Goal: Task Accomplishment & Management: Manage account settings

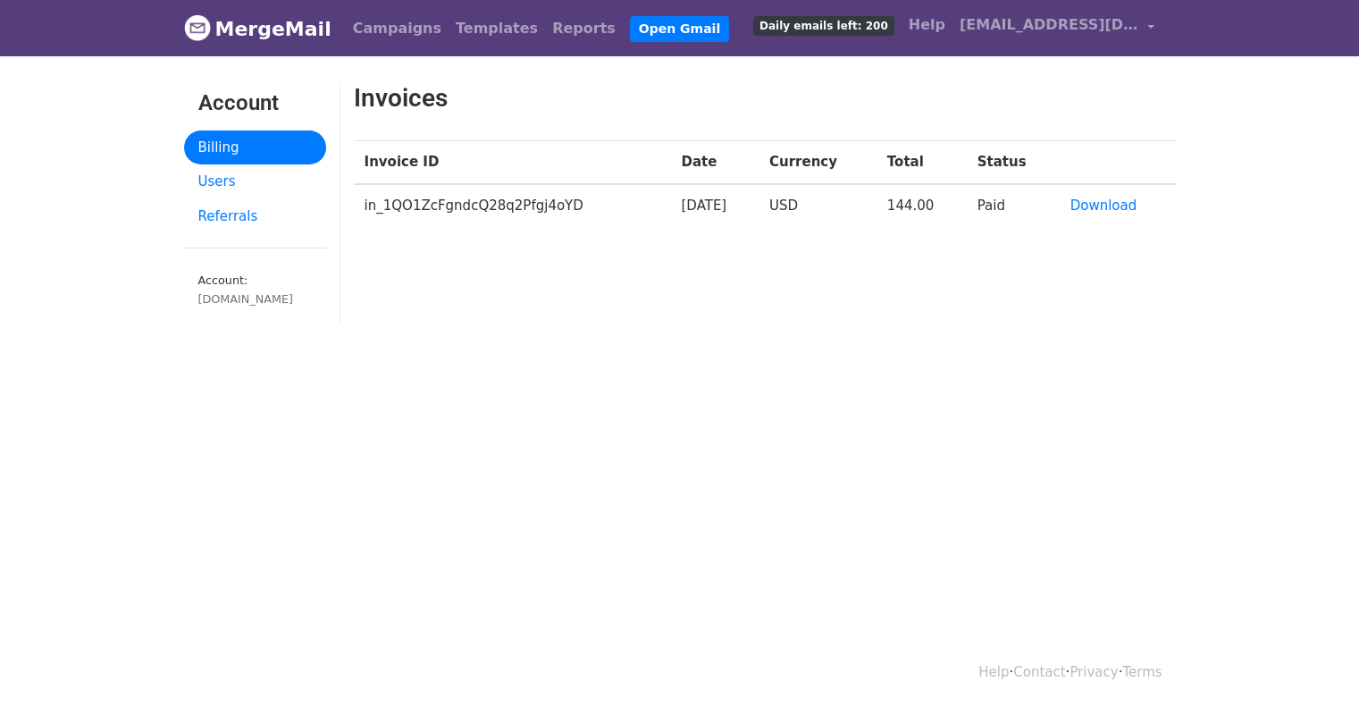
drag, startPoint x: 0, startPoint y: 0, endPoint x: 694, endPoint y: 288, distance: 751.3
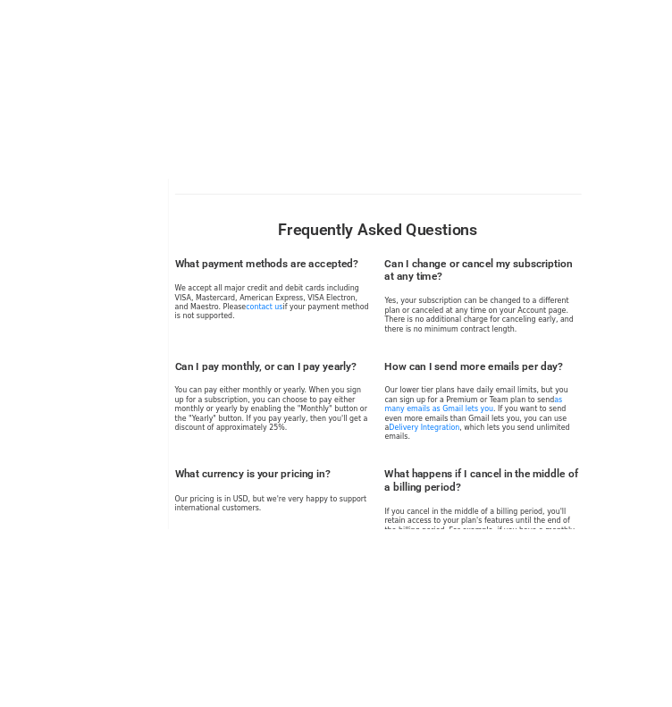
scroll to position [1079, 0]
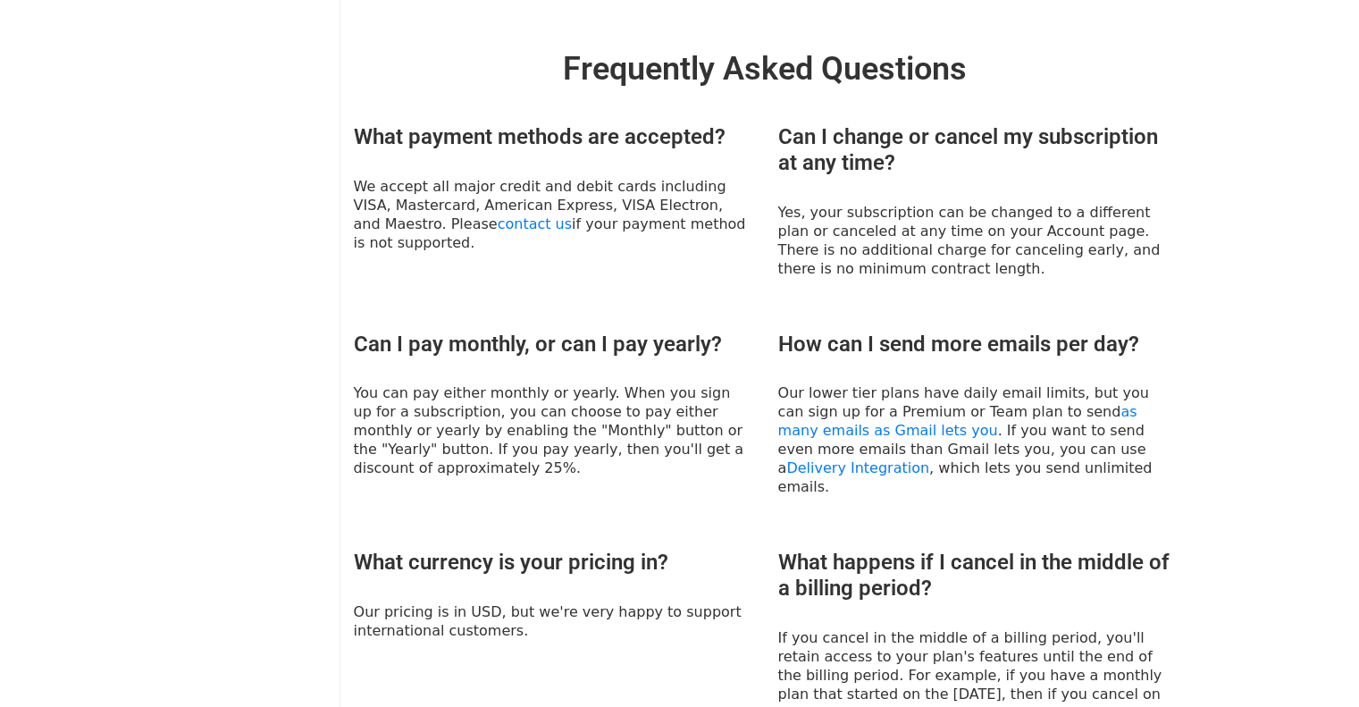
drag, startPoint x: 272, startPoint y: 219, endPoint x: 281, endPoint y: 216, distance: 10.2
click at [274, 218] on div "Account Billing Users Referrals Account: [DOMAIN_NAME]" at bounding box center [256, 18] width 170 height 2029
click at [297, 210] on div "Account Billing Users Referrals Account: [DOMAIN_NAME]" at bounding box center [256, 18] width 170 height 2029
drag, startPoint x: 273, startPoint y: 222, endPoint x: 234, endPoint y: 229, distance: 39.9
click at [248, 229] on div "Account Billing Users Referrals Account: [DOMAIN_NAME]" at bounding box center [256, 18] width 170 height 2029
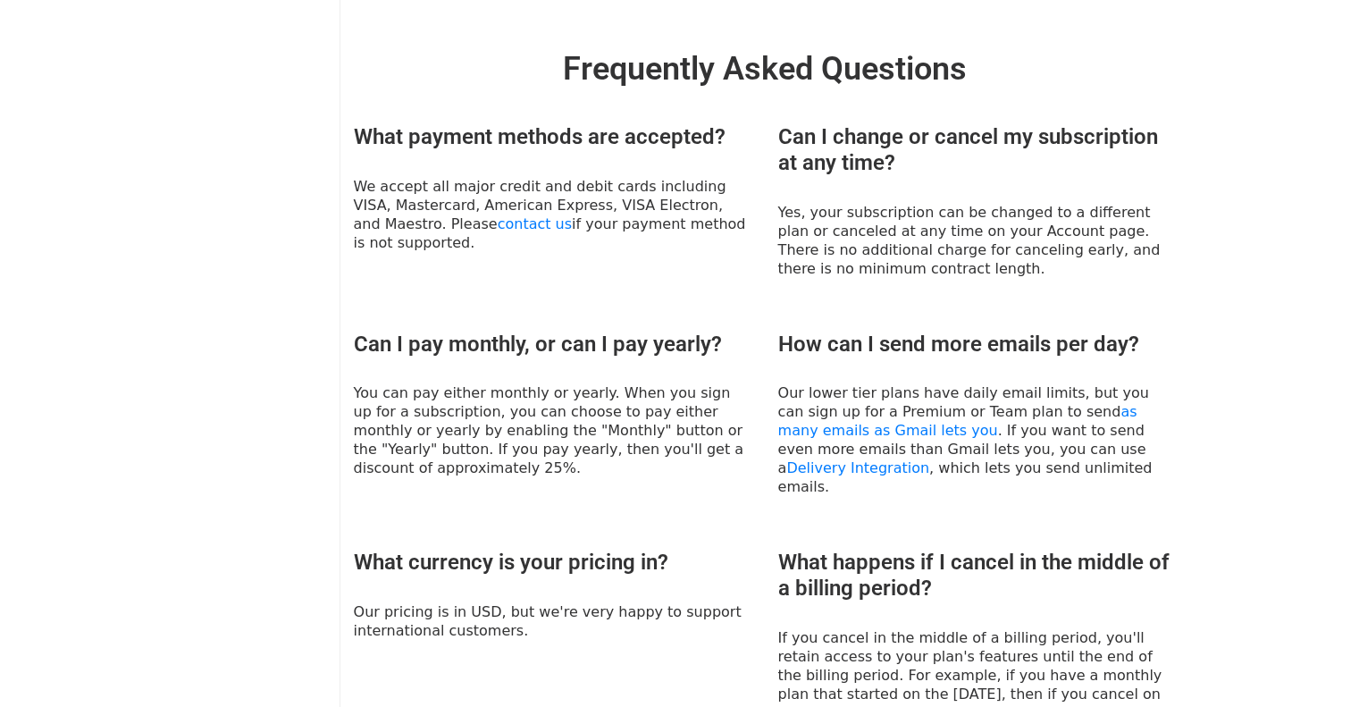
drag, startPoint x: 5, startPoint y: 328, endPoint x: 966, endPoint y: 193, distance: 970.5
click at [749, 338] on body "MergeMail Campaigns Templates Reports Open Gmail Daily emails left: 200 Help [E…" at bounding box center [679, 21] width 1359 height 2201
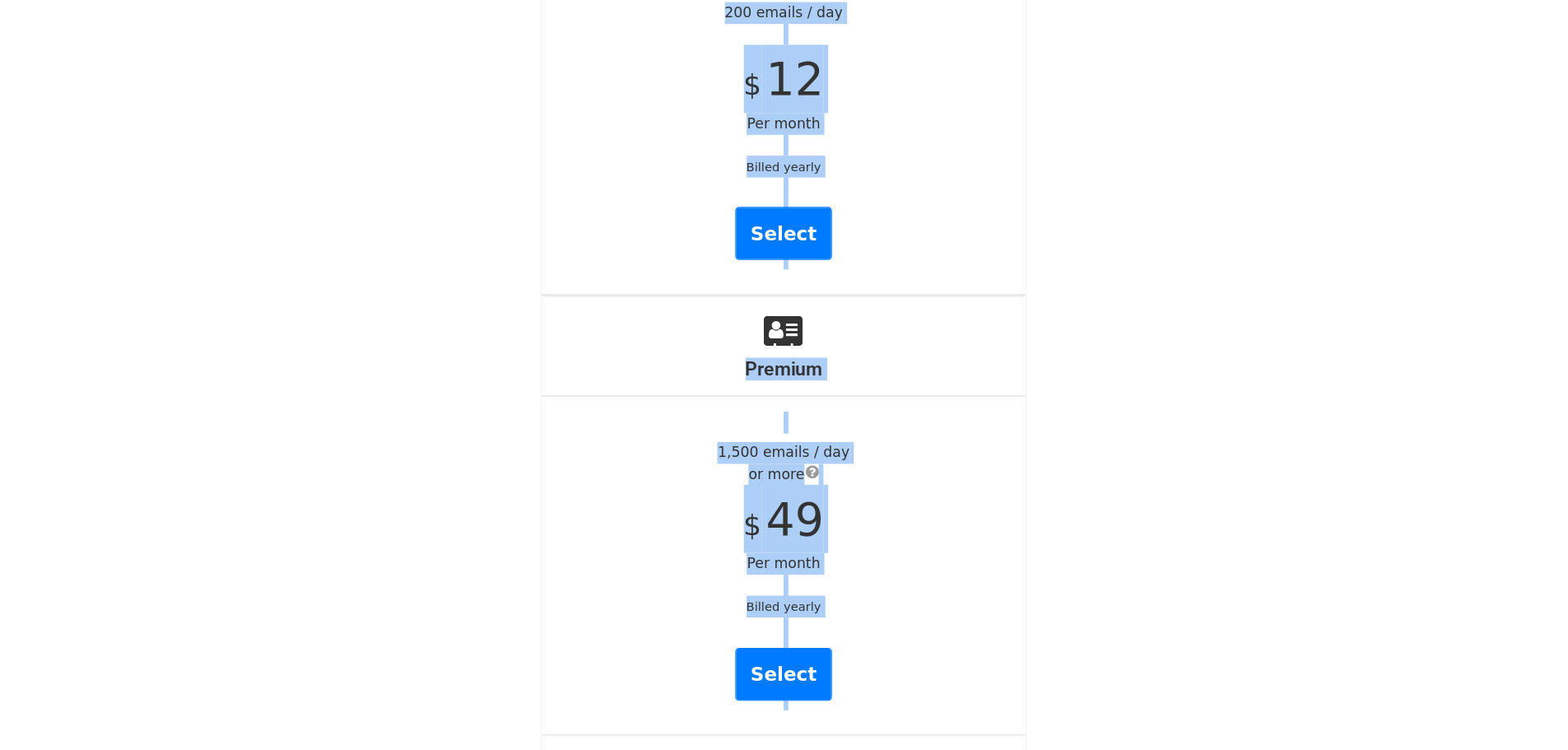
scroll to position [995, 0]
